Goal: Information Seeking & Learning: Learn about a topic

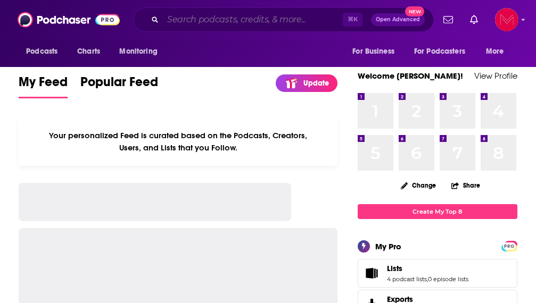
click at [239, 18] on input "Search podcasts, credits, & more..." at bounding box center [253, 19] width 180 height 17
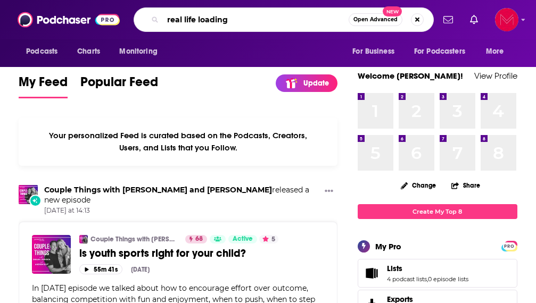
type input "real life loading"
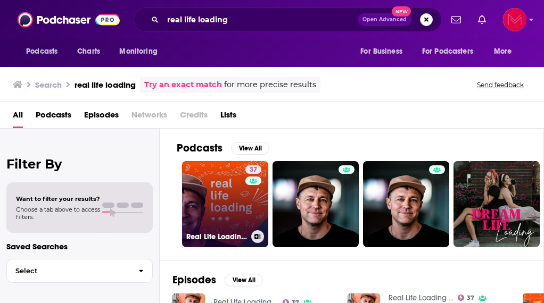
click at [237, 220] on link "37 Real Life Loading ..." at bounding box center [225, 204] width 86 height 86
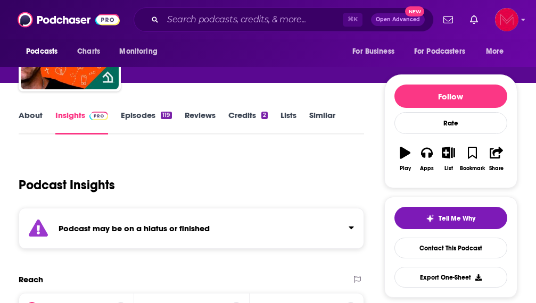
scroll to position [93, 0]
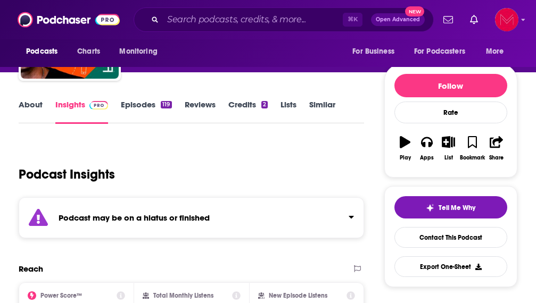
click at [150, 103] on link "Episodes 119" at bounding box center [146, 112] width 51 height 24
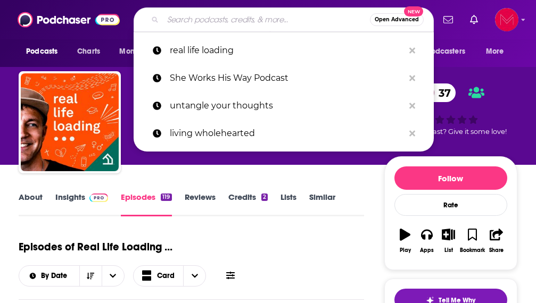
click at [216, 15] on input "Search podcasts, credits, & more..." at bounding box center [266, 19] width 207 height 17
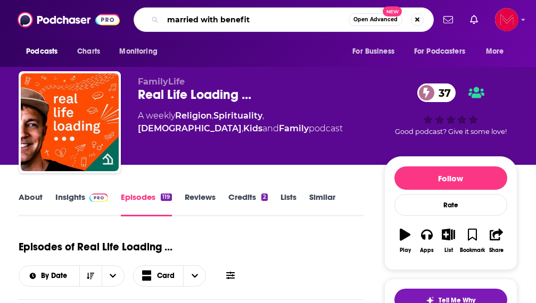
type input "married with benefits"
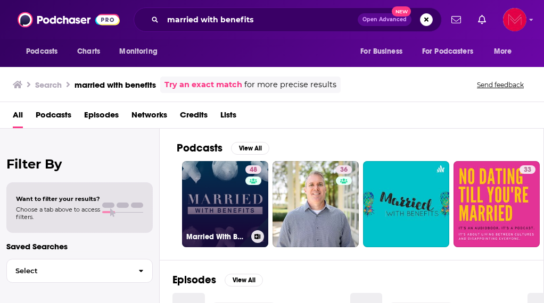
click at [227, 208] on link "48 Married With Benefits™" at bounding box center [225, 204] width 86 height 86
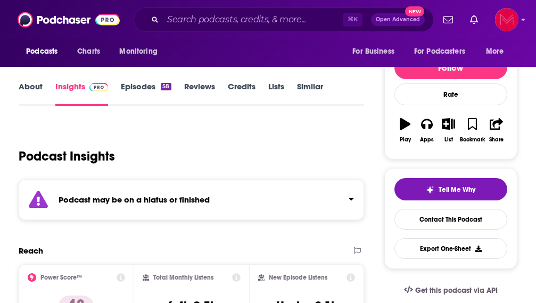
scroll to position [112, 0]
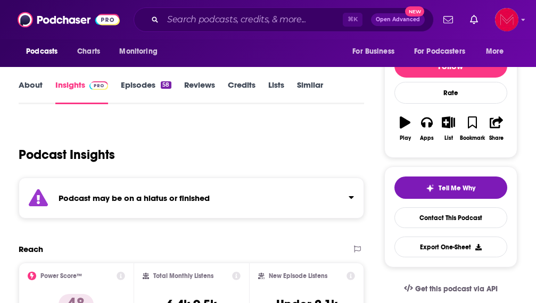
click at [133, 84] on link "Episodes 58" at bounding box center [146, 92] width 50 height 24
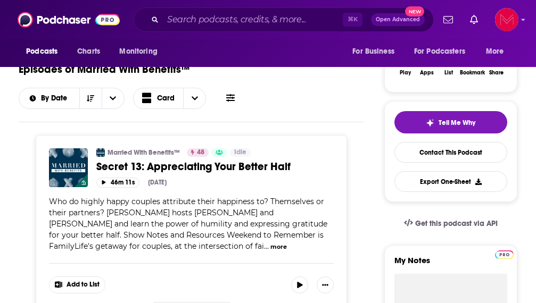
scroll to position [178, 0]
